Goal: Book appointment/travel/reservation

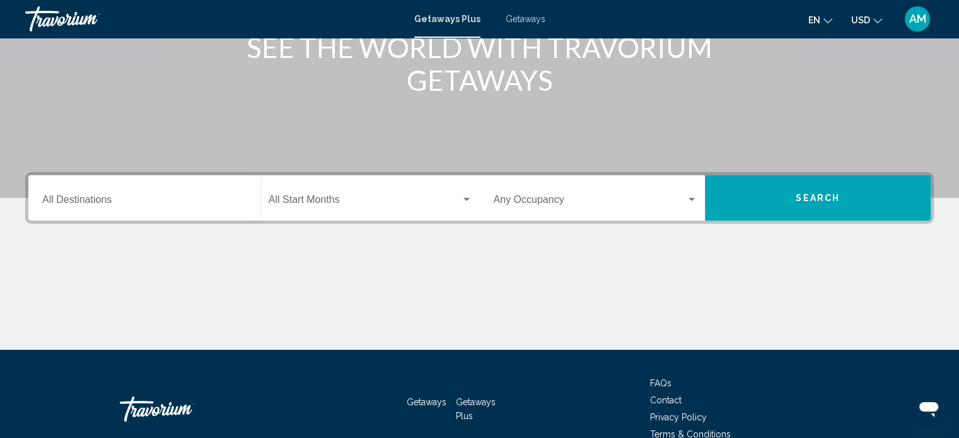
scroll to position [182, 0]
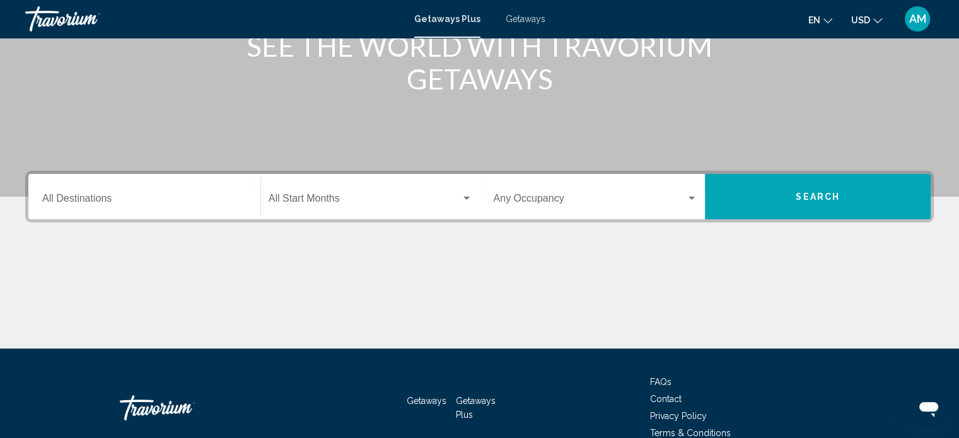
click at [78, 204] on input "Destination All Destinations" at bounding box center [144, 200] width 204 height 11
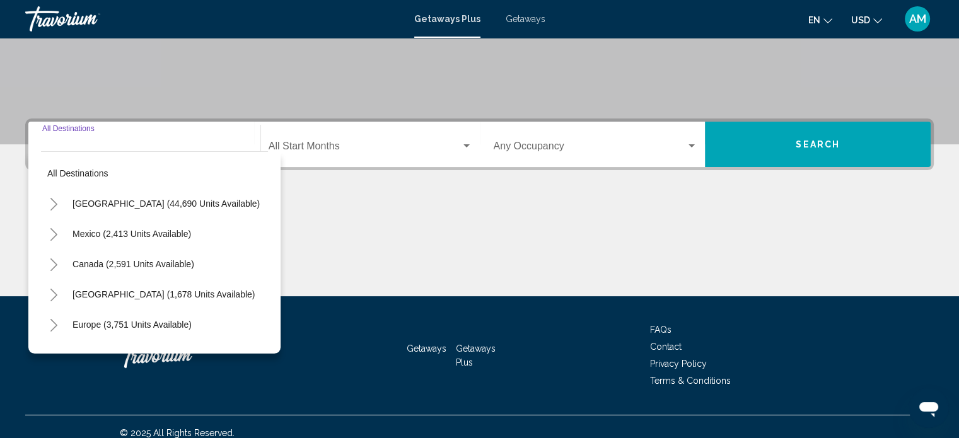
scroll to position [246, 0]
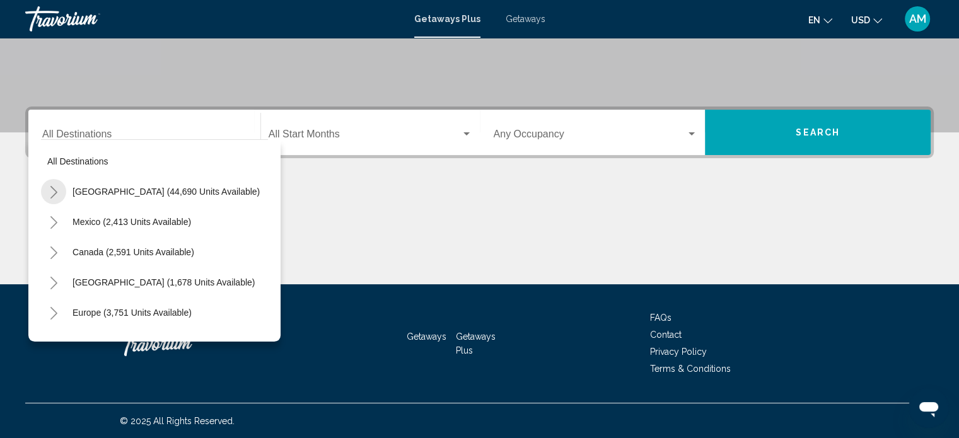
click at [47, 186] on button "Toggle United States (44,690 units available)" at bounding box center [53, 191] width 25 height 25
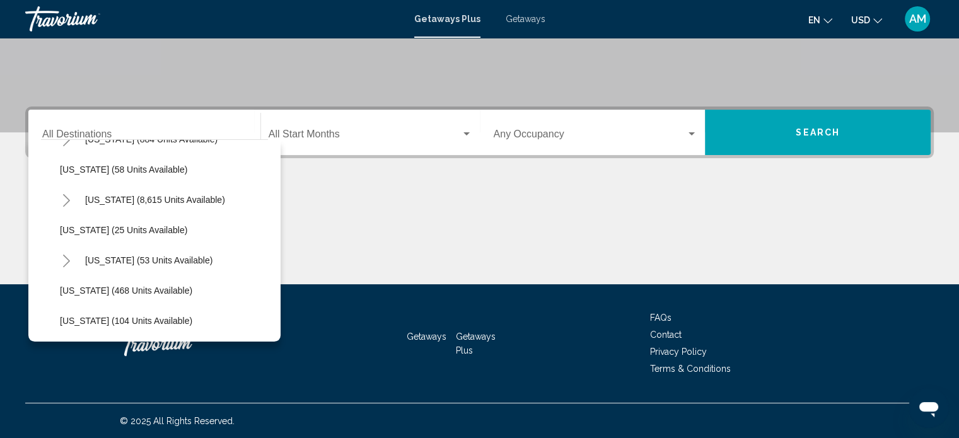
scroll to position [177, 0]
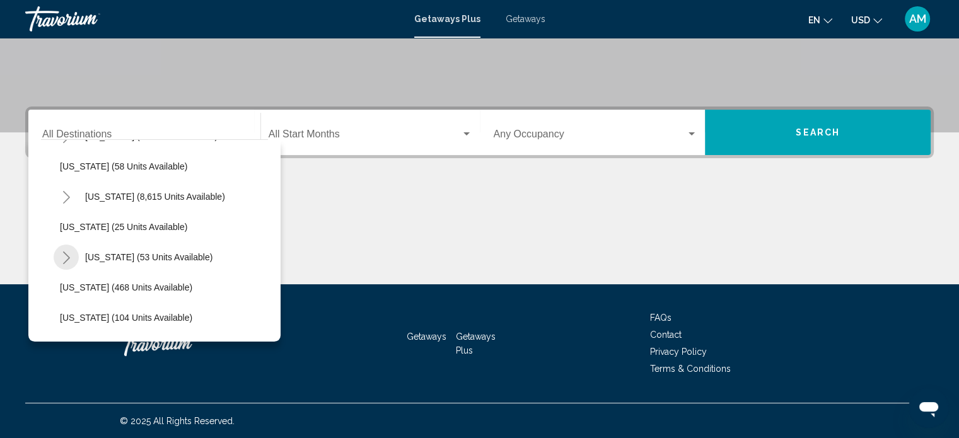
click at [70, 257] on icon "Toggle Hawaii (53 units available)" at bounding box center [66, 258] width 9 height 13
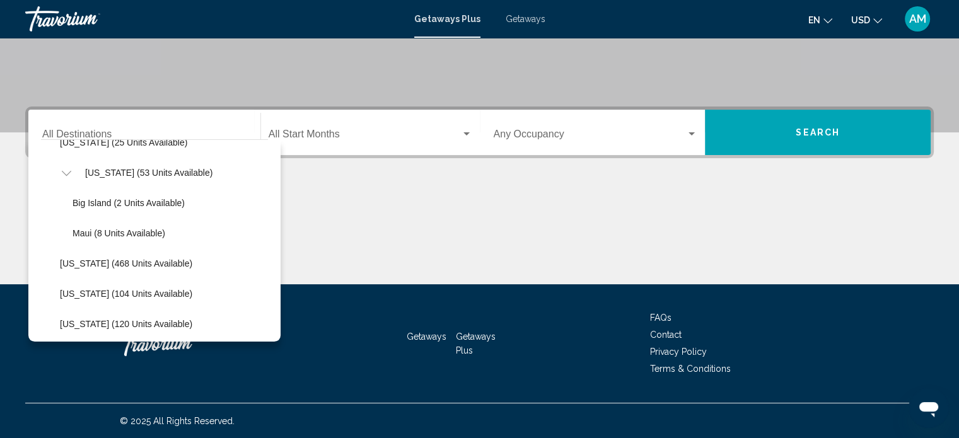
scroll to position [277, 0]
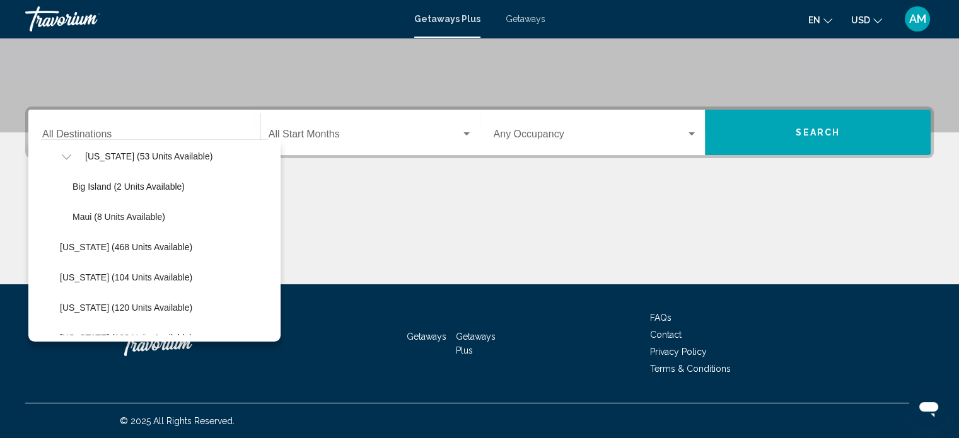
click at [525, 21] on span "Getaways" at bounding box center [526, 19] width 40 height 10
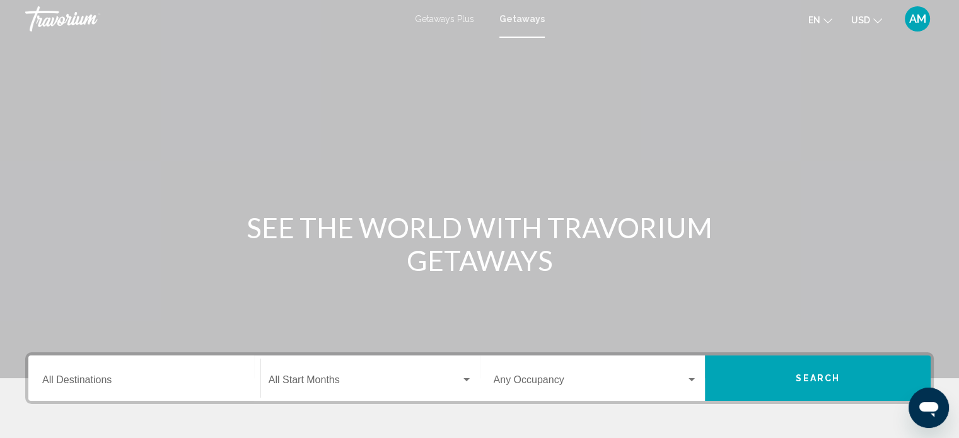
click at [77, 375] on div "Destination All Destinations" at bounding box center [144, 379] width 204 height 40
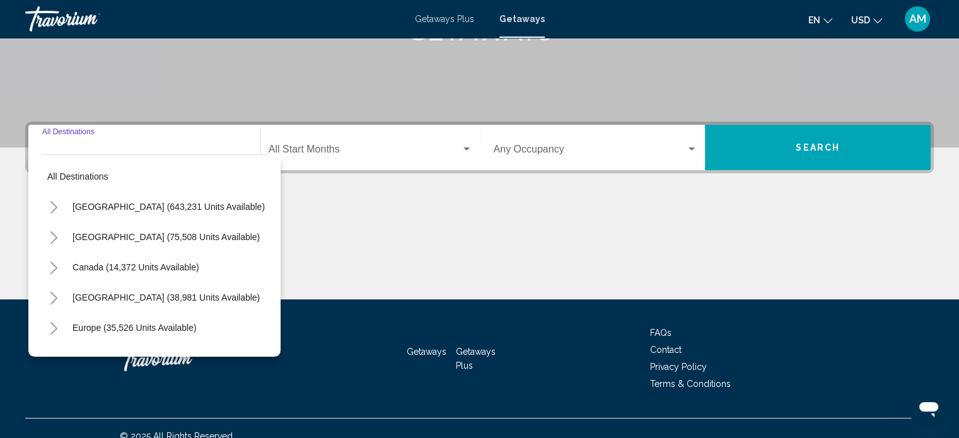
scroll to position [246, 0]
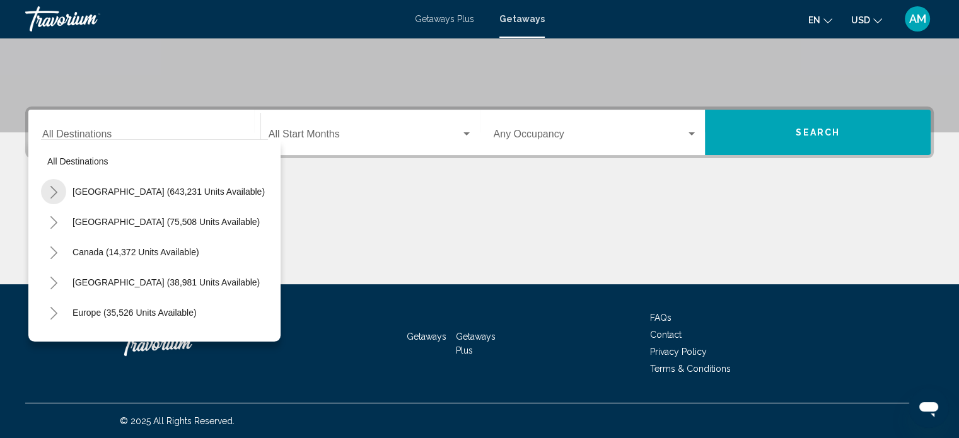
click at [59, 194] on button "Toggle United States (643,231 units available)" at bounding box center [53, 191] width 25 height 25
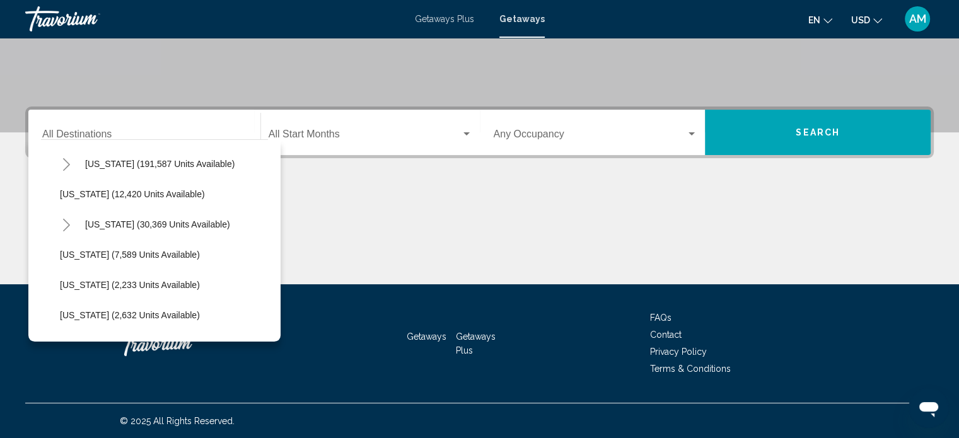
scroll to position [252, 0]
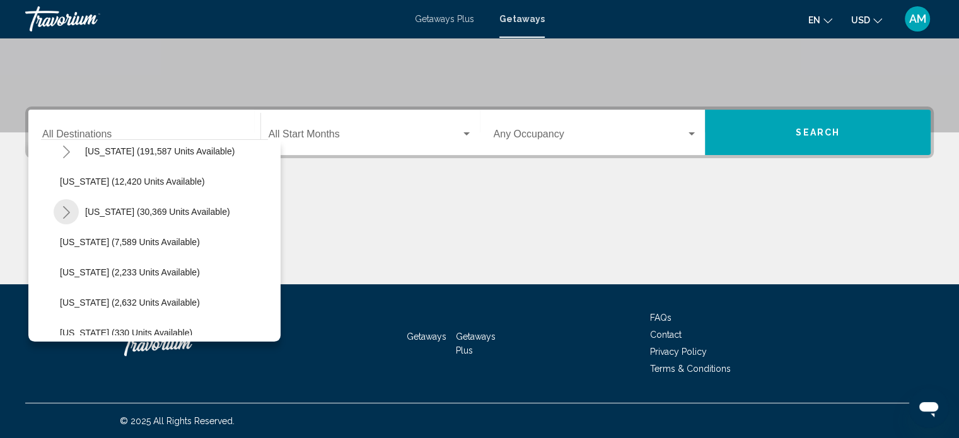
click at [71, 208] on button "Toggle Hawaii (30,369 units available)" at bounding box center [66, 211] width 25 height 25
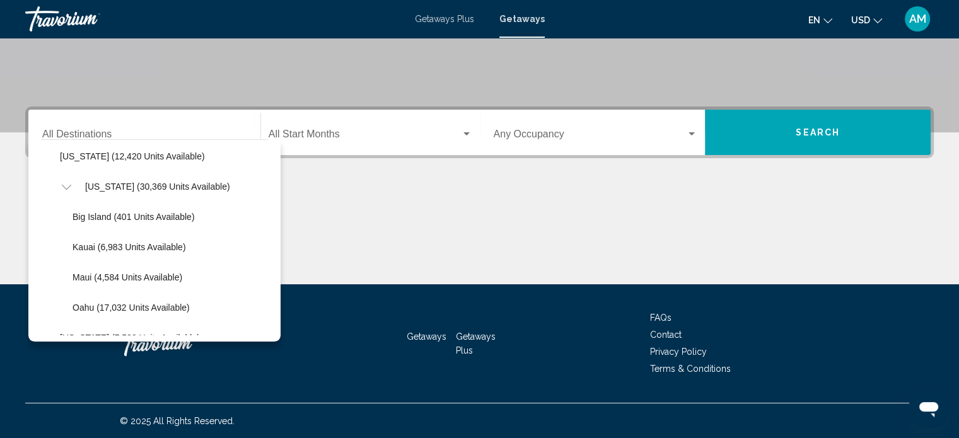
scroll to position [303, 0]
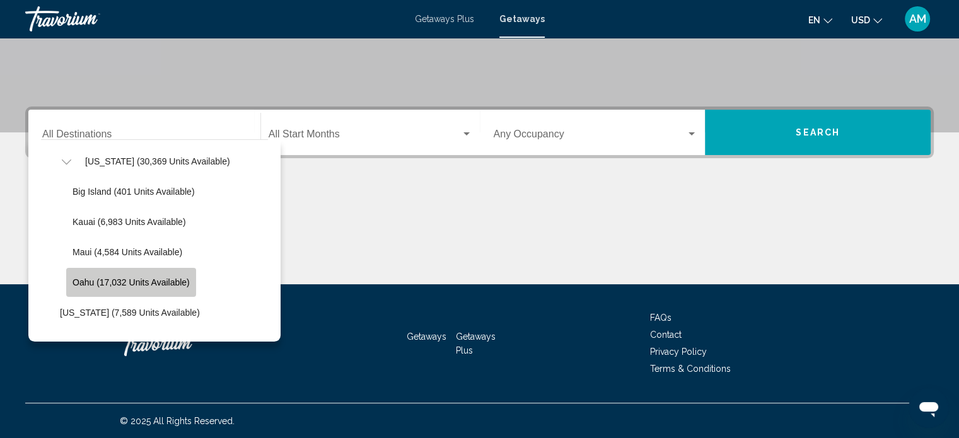
click at [132, 284] on span "Oahu (17,032 units available)" at bounding box center [131, 282] width 117 height 10
type input "**********"
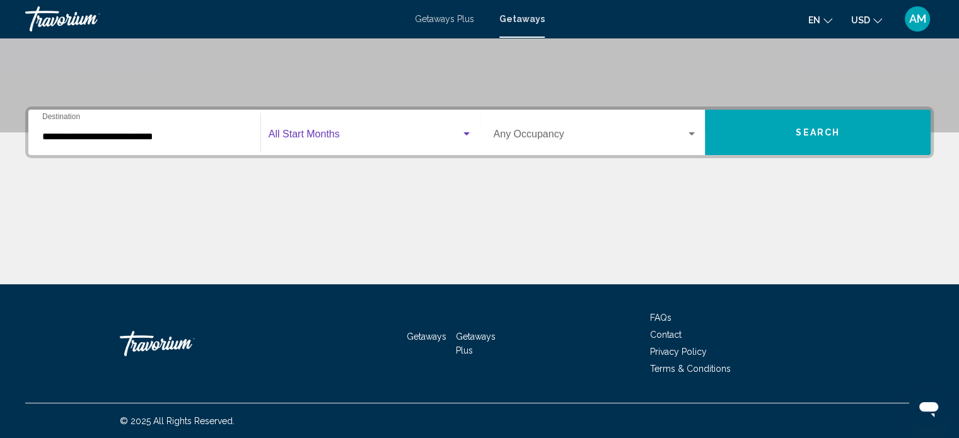
click at [463, 129] on div "Search widget" at bounding box center [466, 134] width 11 height 10
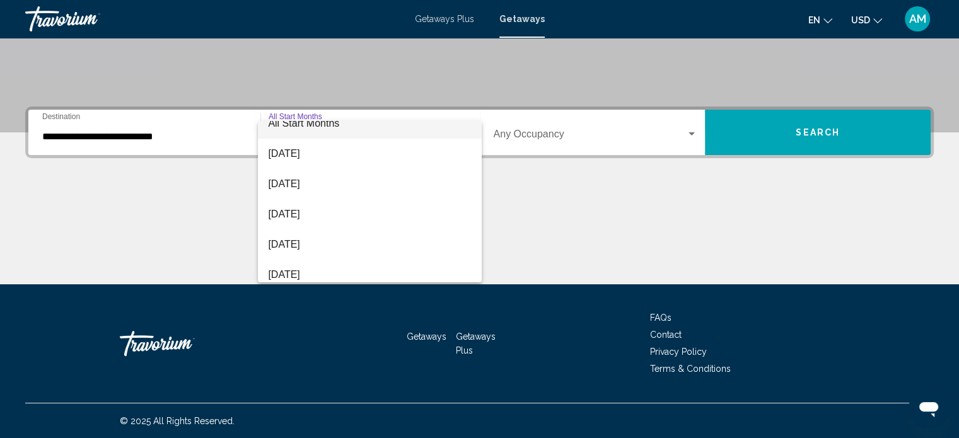
scroll to position [25, 0]
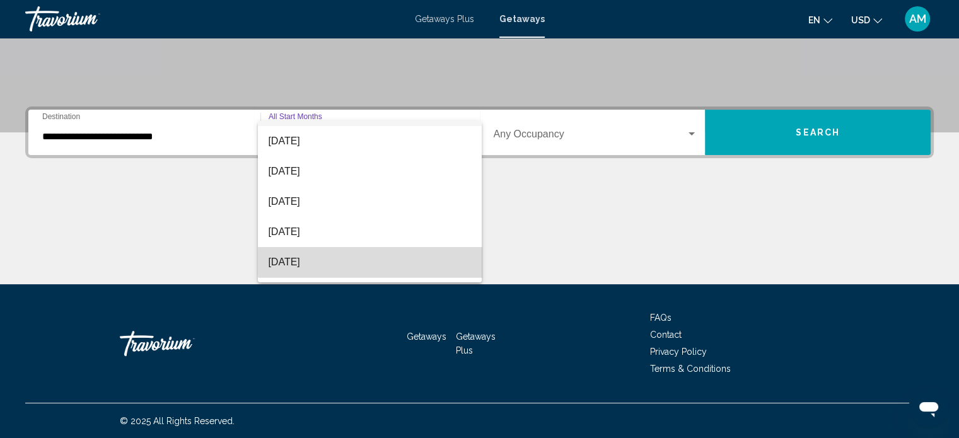
click at [388, 262] on span "[DATE]" at bounding box center [370, 262] width 204 height 30
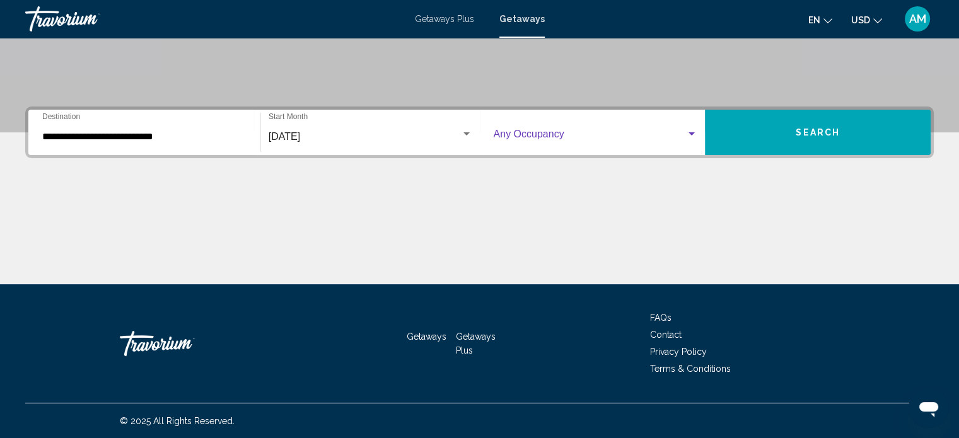
click at [666, 141] on span "Search widget" at bounding box center [590, 136] width 193 height 11
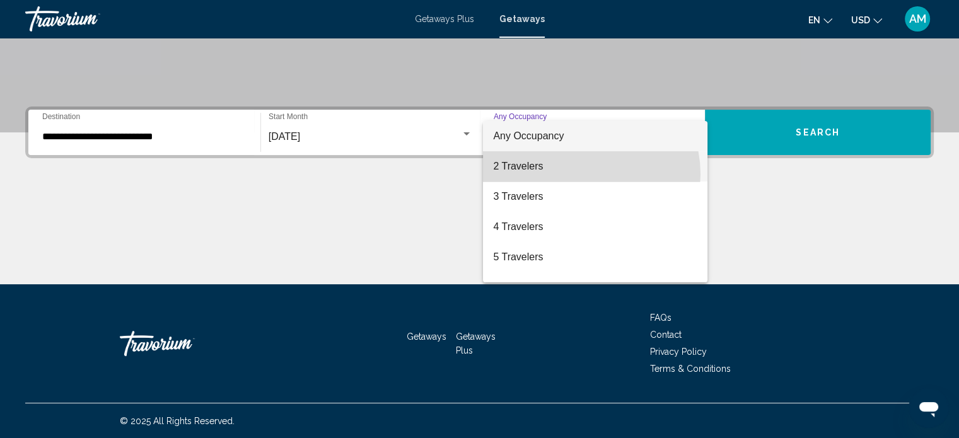
click at [585, 174] on span "2 Travelers" at bounding box center [595, 166] width 204 height 30
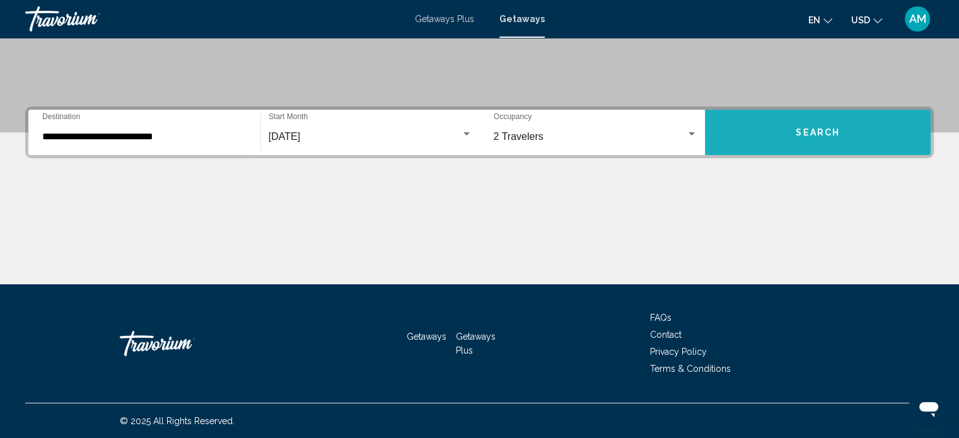
click at [794, 149] on button "Search" at bounding box center [818, 132] width 226 height 45
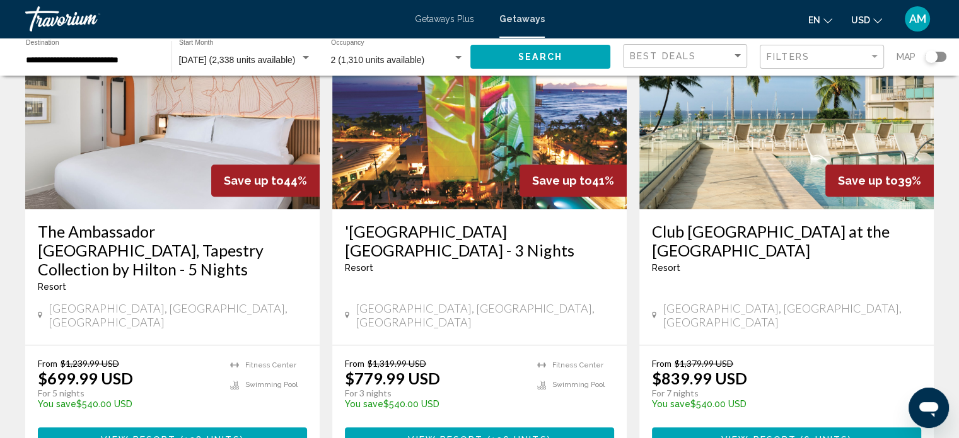
scroll to position [612, 0]
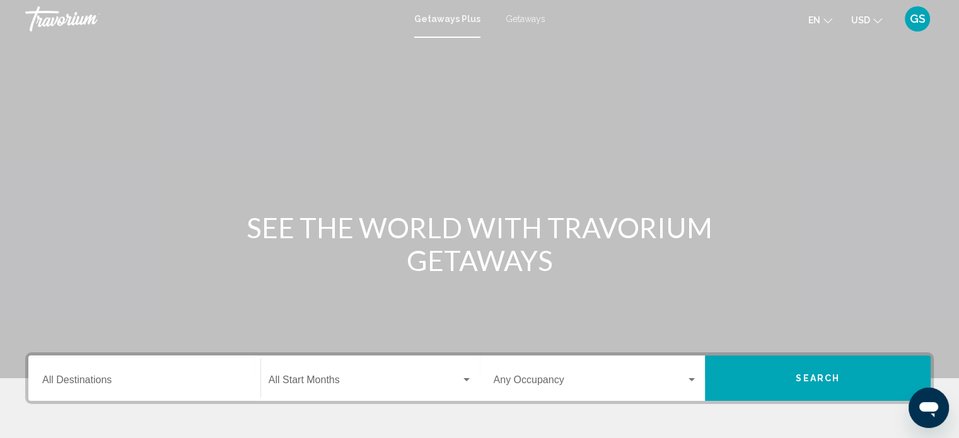
click at [531, 18] on span "Getaways" at bounding box center [526, 19] width 40 height 10
click at [57, 365] on div "Destination All Destinations" at bounding box center [144, 379] width 204 height 40
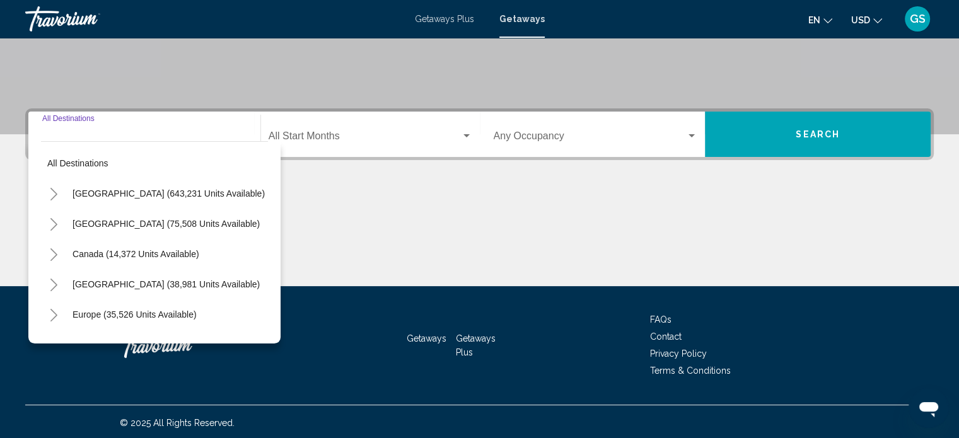
scroll to position [246, 0]
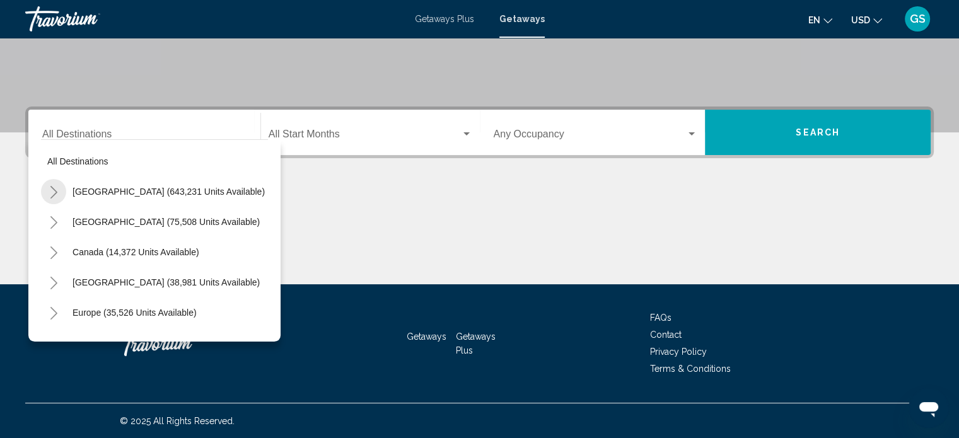
click at [52, 190] on icon "Toggle United States (643,231 units available)" at bounding box center [53, 192] width 9 height 13
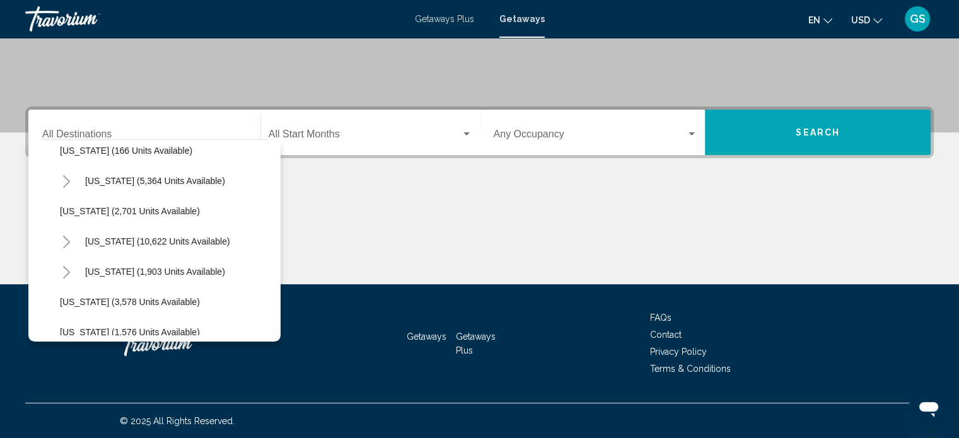
scroll to position [721, 0]
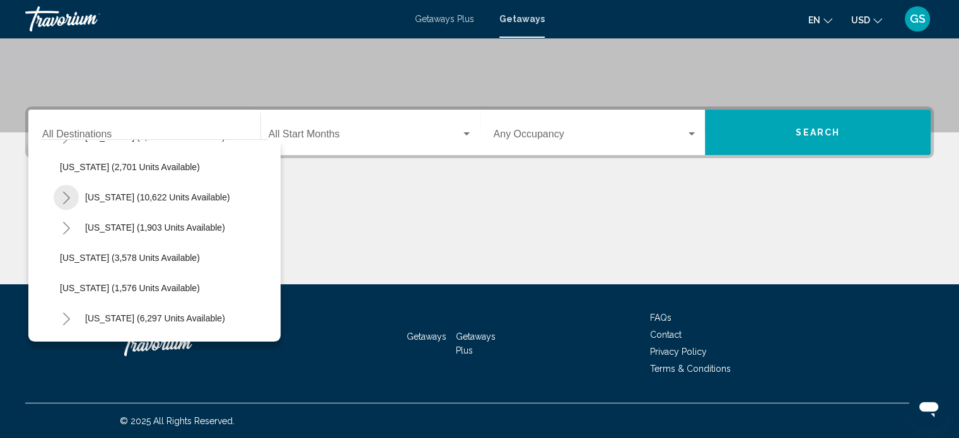
click at [67, 201] on icon "Toggle Nevada (10,622 units available)" at bounding box center [66, 198] width 9 height 13
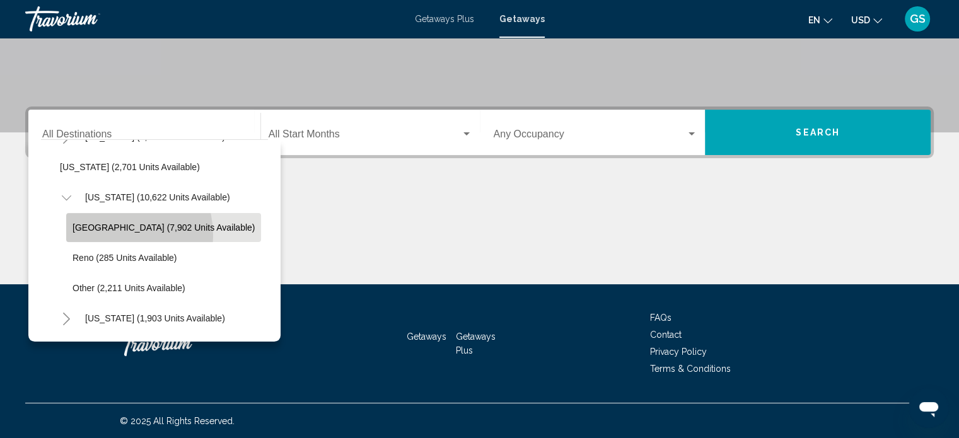
click at [107, 235] on button "[GEOGRAPHIC_DATA] (7,902 units available)" at bounding box center [163, 227] width 195 height 29
type input "**********"
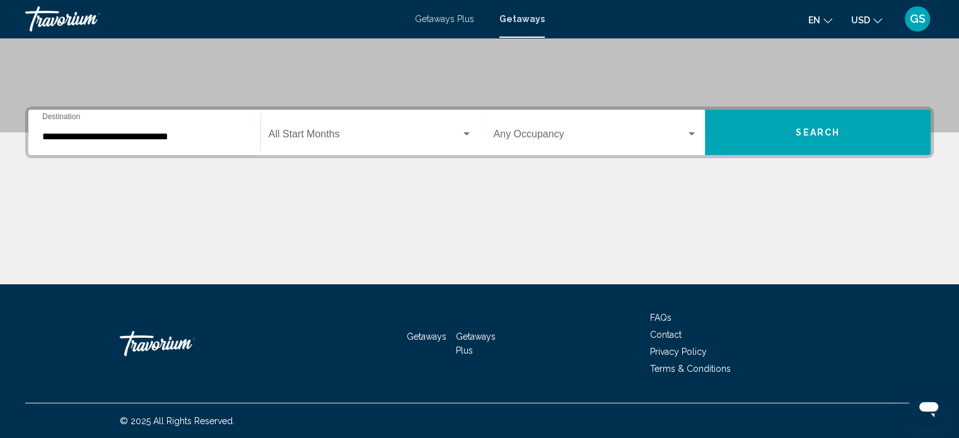
click at [474, 135] on div "Start Month All Start Months" at bounding box center [370, 133] width 219 height 40
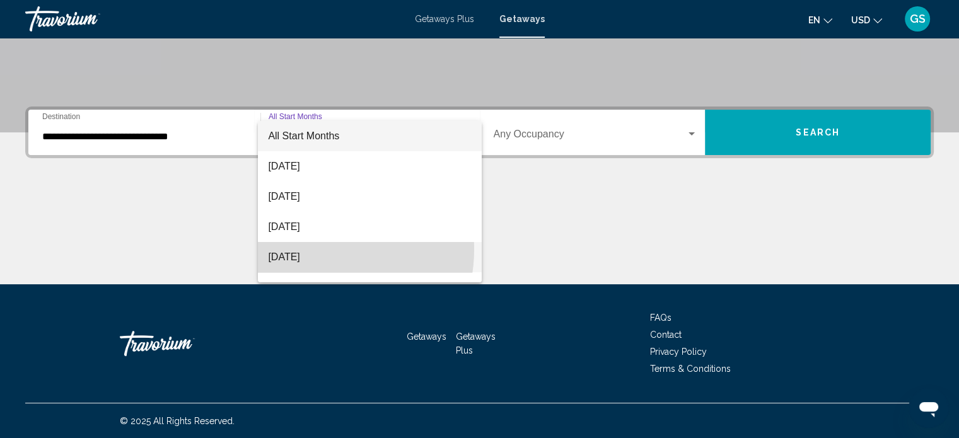
click at [311, 249] on span "[DATE]" at bounding box center [370, 257] width 204 height 30
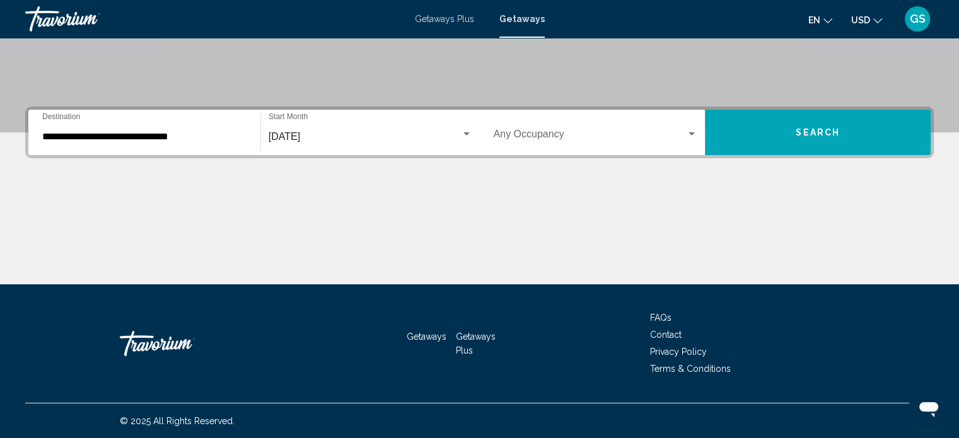
click at [638, 127] on div "Occupancy Any Occupancy" at bounding box center [596, 133] width 204 height 40
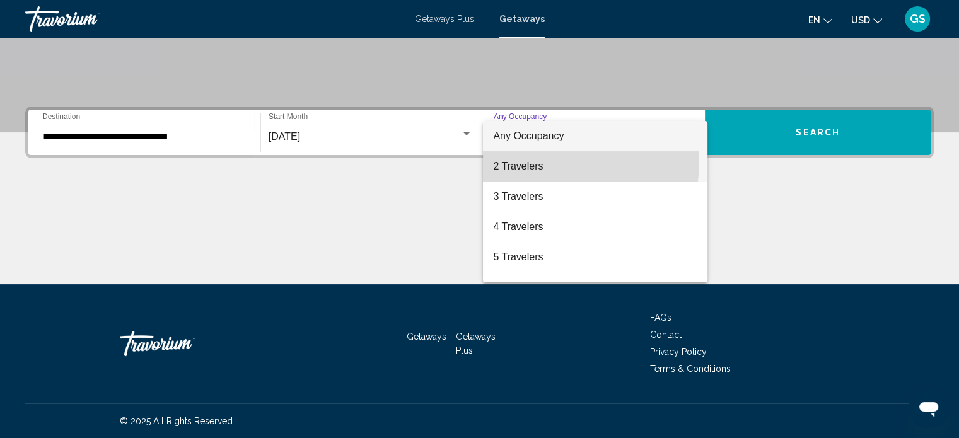
click at [542, 161] on span "2 Travelers" at bounding box center [595, 166] width 204 height 30
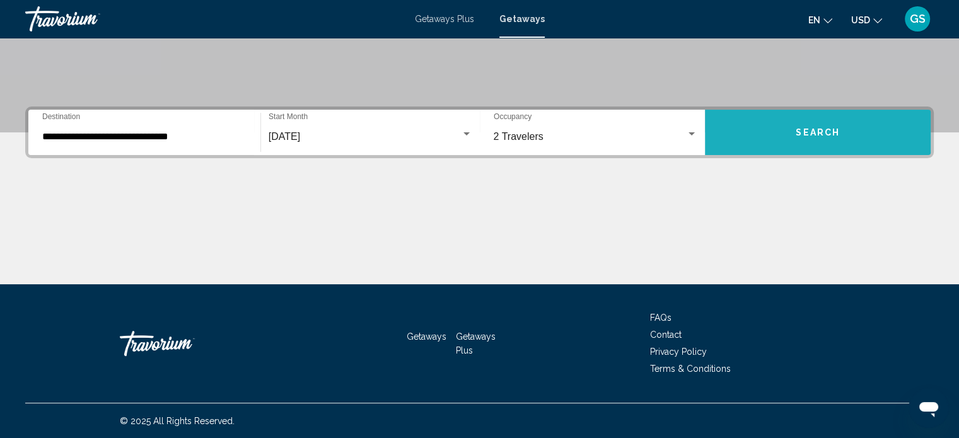
click at [786, 116] on button "Search" at bounding box center [818, 132] width 226 height 45
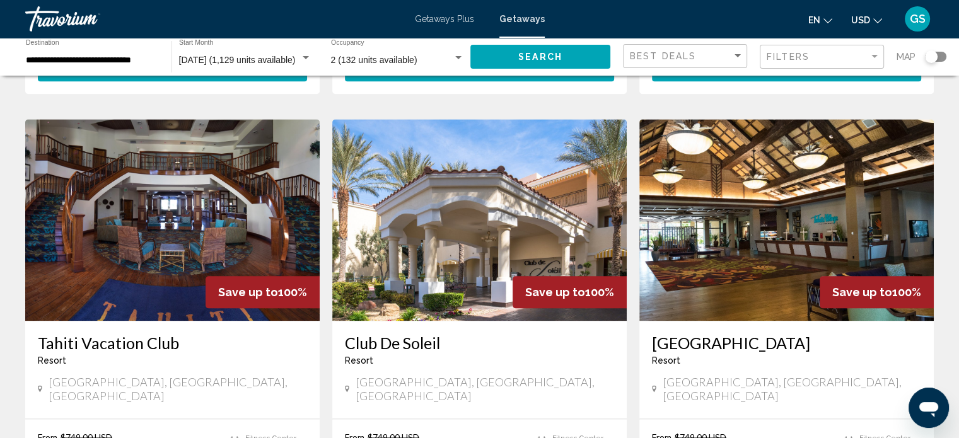
scroll to position [1512, 0]
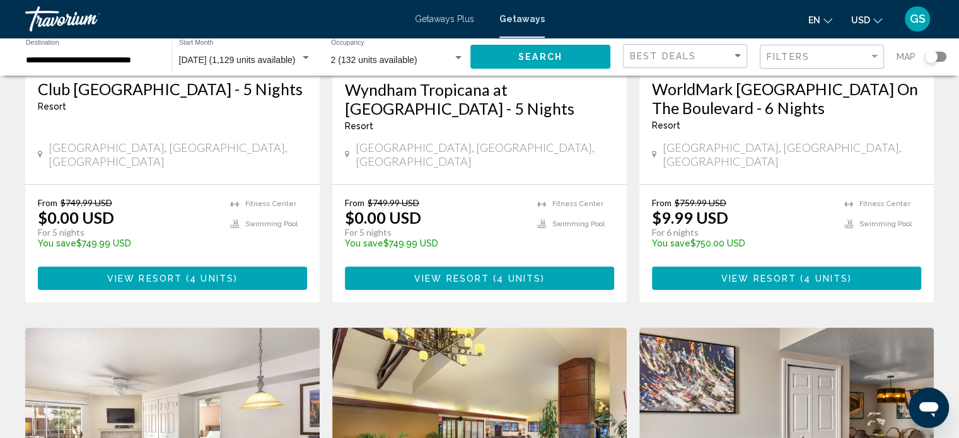
scroll to position [306, 0]
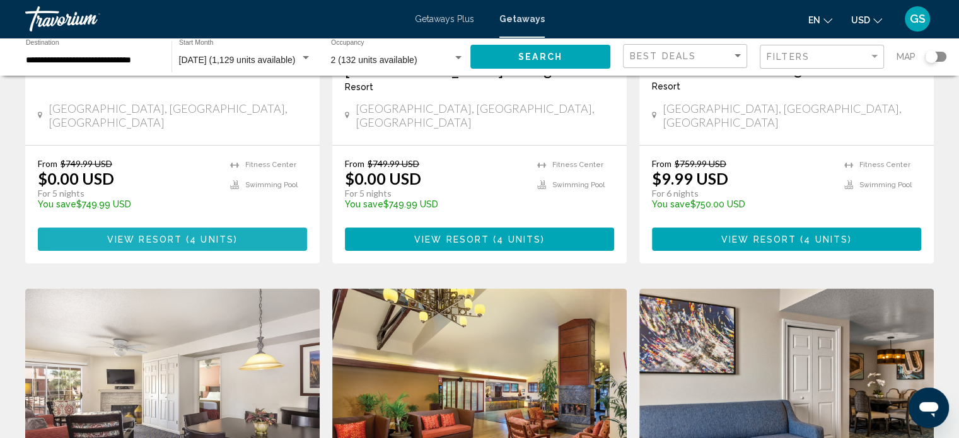
click at [98, 228] on button "View Resort ( 4 units )" at bounding box center [172, 239] width 269 height 23
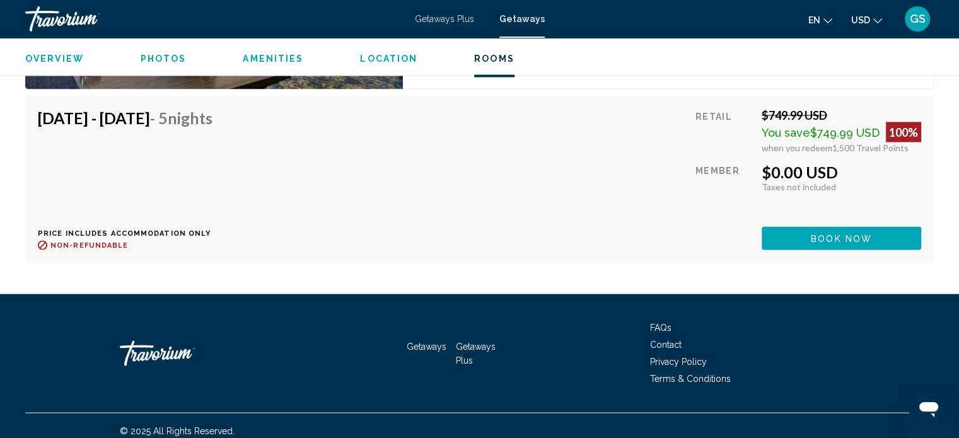
scroll to position [2477, 0]
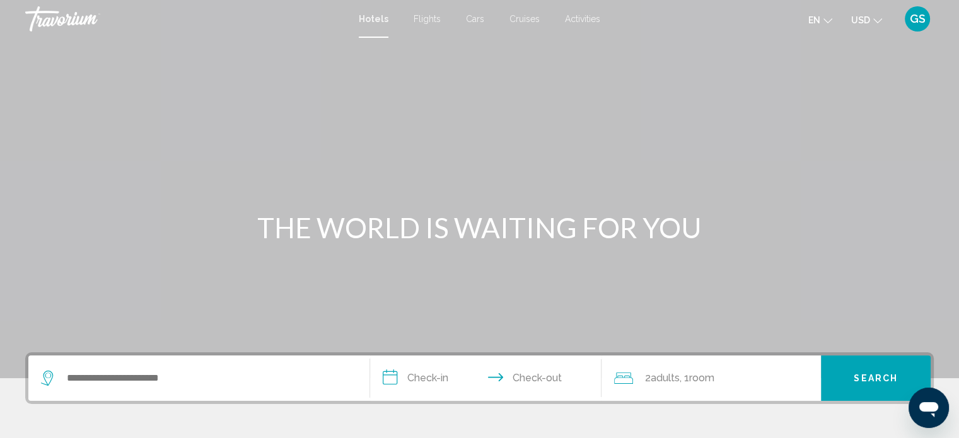
click at [523, 22] on span "Cruises" at bounding box center [525, 19] width 30 height 10
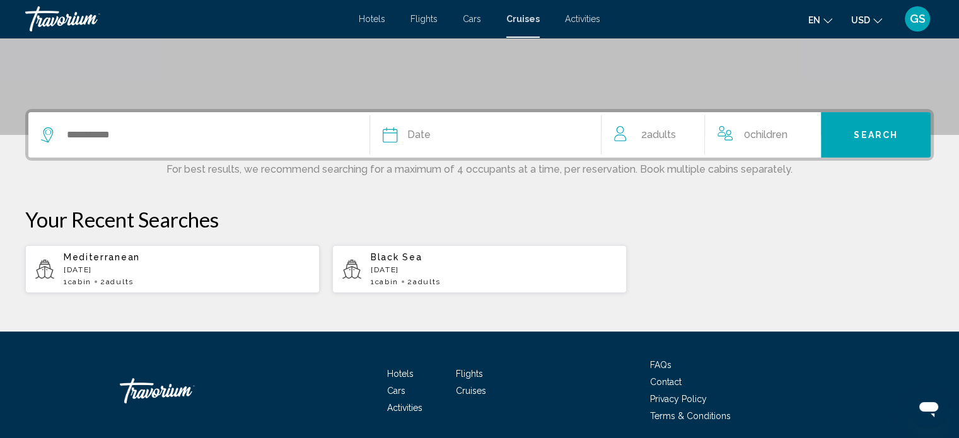
scroll to position [265, 0]
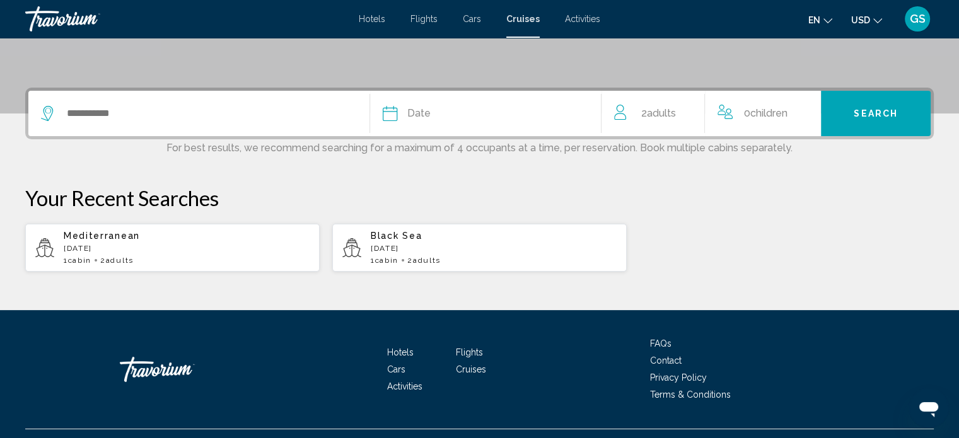
click at [61, 116] on div "Search widget" at bounding box center [196, 113] width 310 height 19
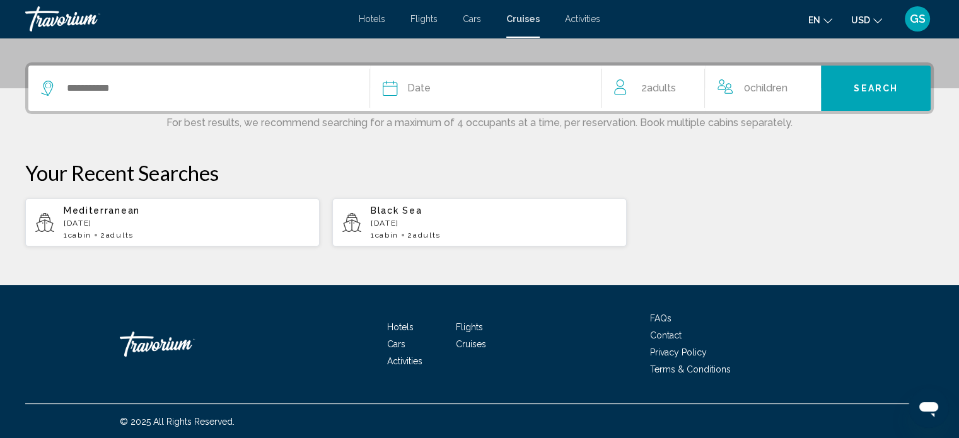
click at [50, 93] on icon "Search widget" at bounding box center [48, 88] width 15 height 15
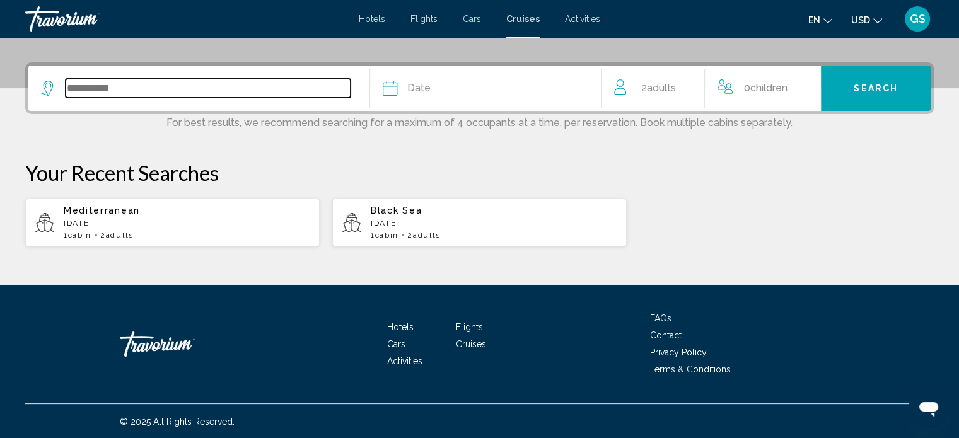
click at [76, 90] on input "Search widget" at bounding box center [208, 88] width 285 height 19
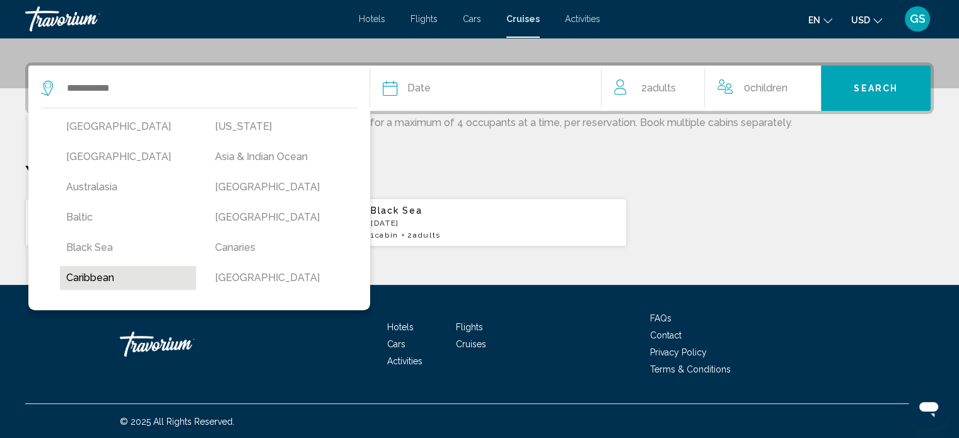
click at [108, 274] on button "Caribbean" at bounding box center [128, 278] width 136 height 24
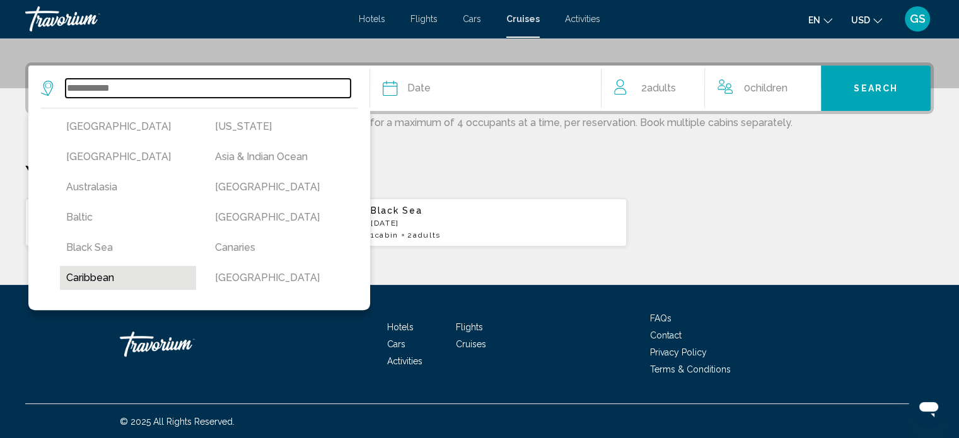
type input "*********"
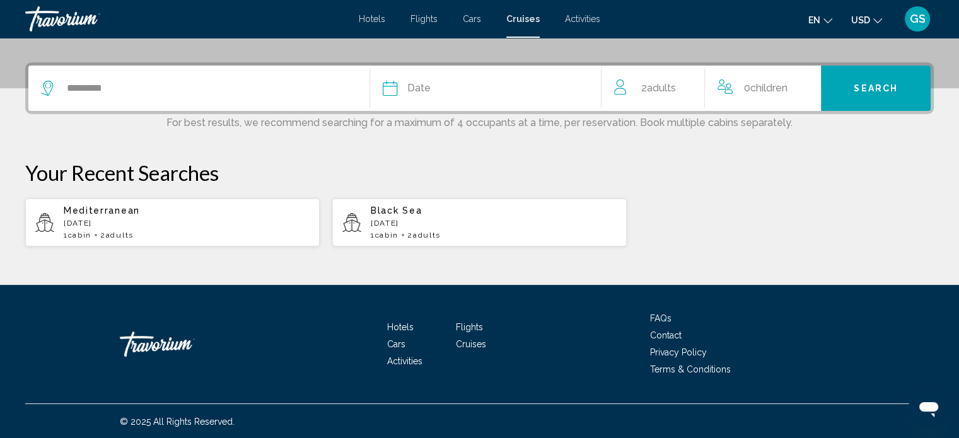
click at [526, 86] on div "Date" at bounding box center [486, 88] width 206 height 18
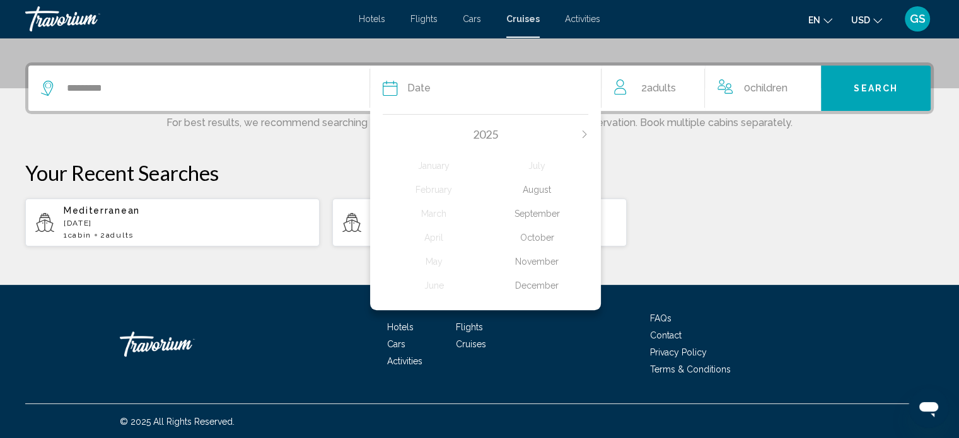
click at [539, 259] on div "November" at bounding box center [537, 261] width 103 height 23
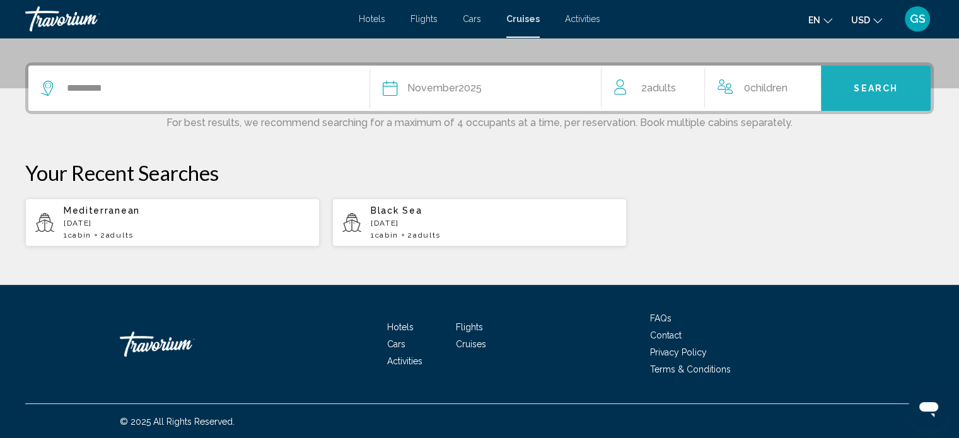
click at [875, 94] on button "Search" at bounding box center [876, 88] width 110 height 45
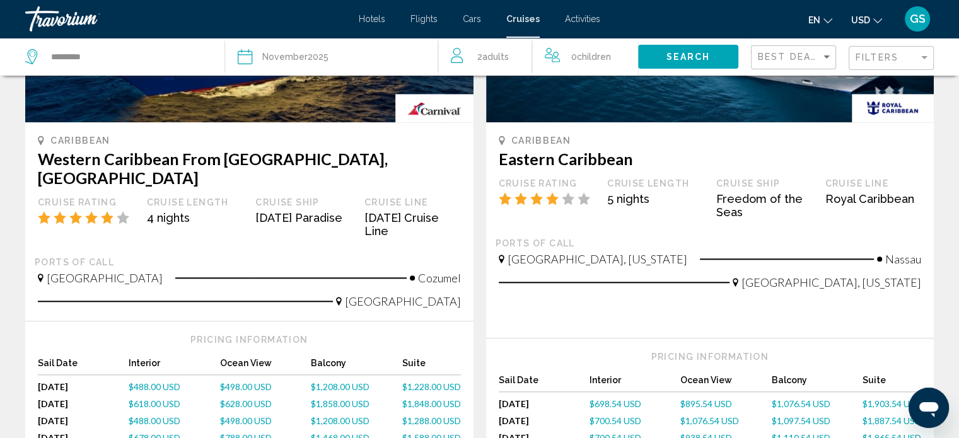
scroll to position [1289, 0]
